Goal: Find specific page/section: Find specific page/section

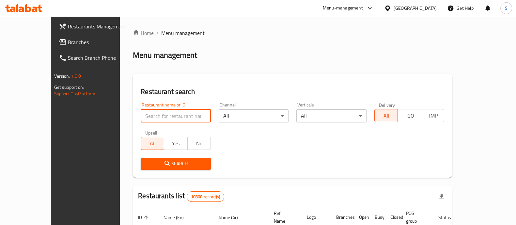
click at [141, 114] on input "search" at bounding box center [176, 115] width 70 height 13
type input "rookie cafe"
click at [146, 164] on span "Search" at bounding box center [176, 163] width 60 height 8
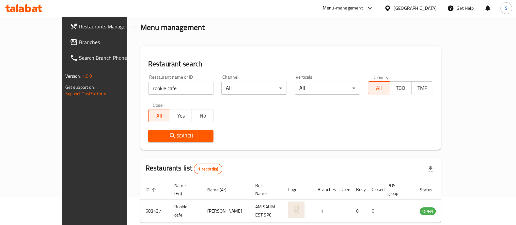
scroll to position [40, 0]
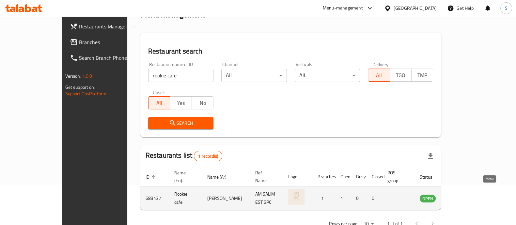
click at [466, 194] on link "enhanced table" at bounding box center [460, 198] width 12 height 8
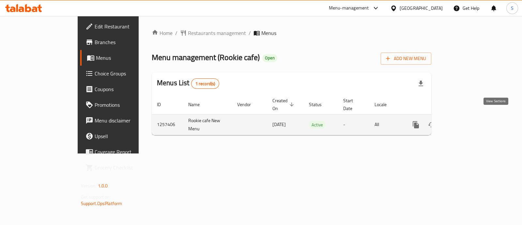
click at [467, 121] on icon "enhanced table" at bounding box center [463, 125] width 8 height 8
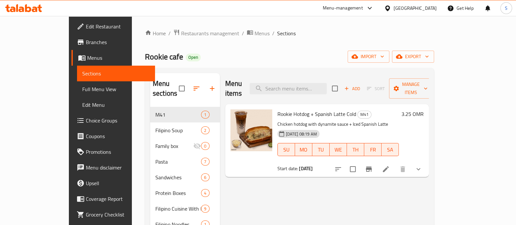
click at [86, 43] on span "Branches" at bounding box center [118, 42] width 64 height 8
